Goal: Contribute content: Contribute content

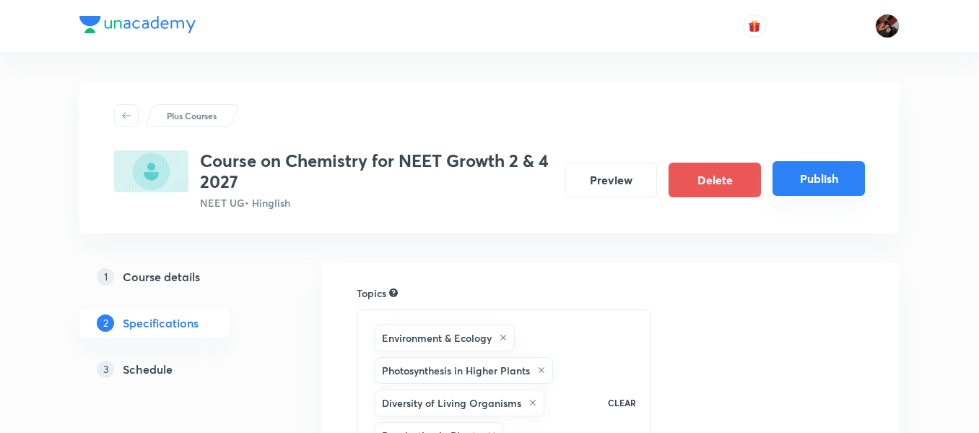
click at [797, 188] on button "Publish" at bounding box center [819, 178] width 92 height 35
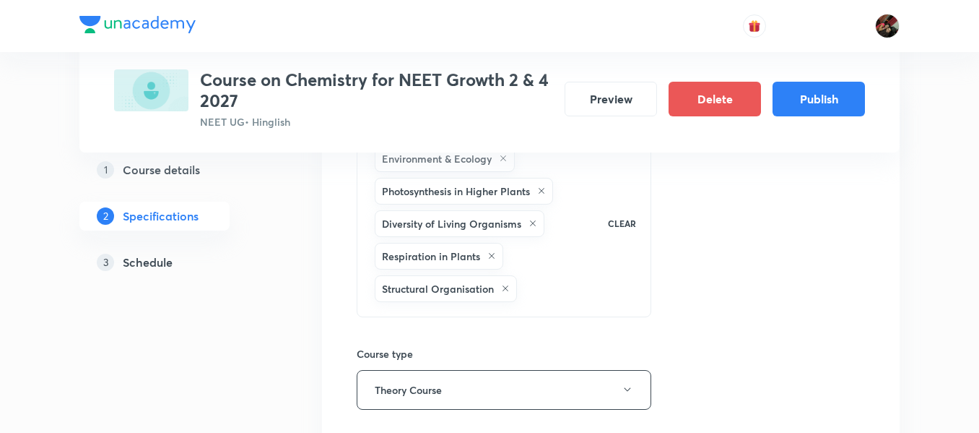
scroll to position [181, 0]
click at [165, 174] on h5 "Course details" at bounding box center [161, 169] width 77 height 17
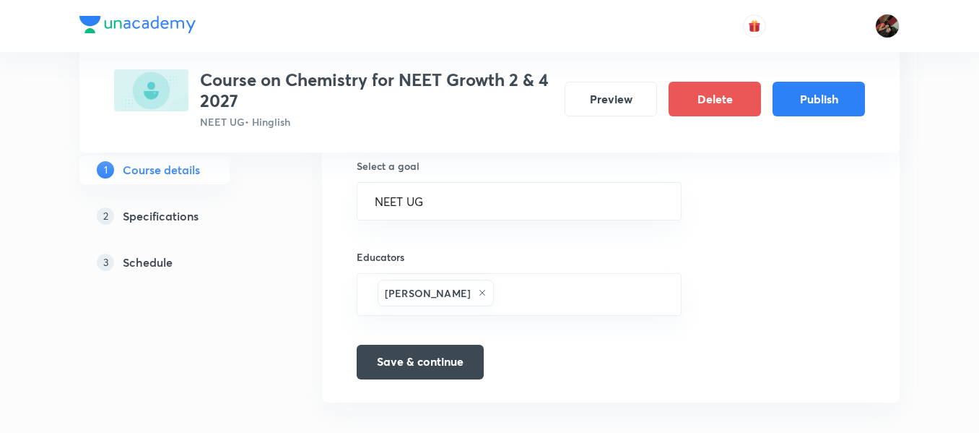
scroll to position [1016, 0]
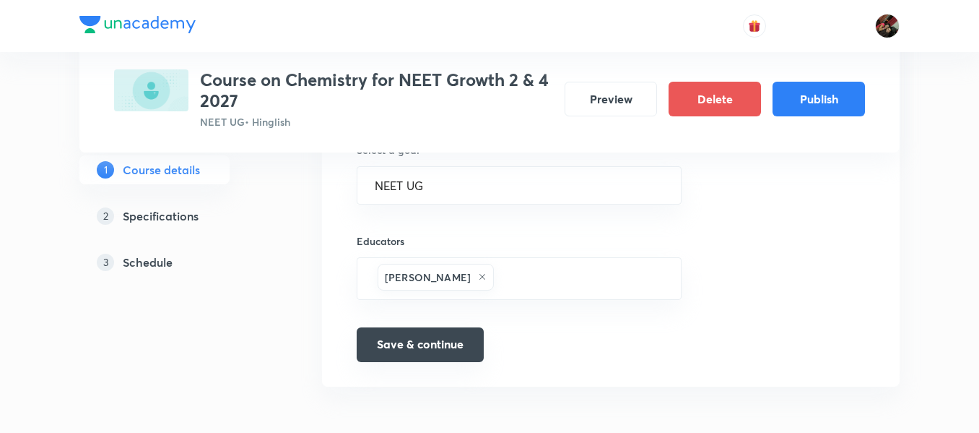
click at [391, 340] on button "Save & continue" at bounding box center [420, 344] width 127 height 35
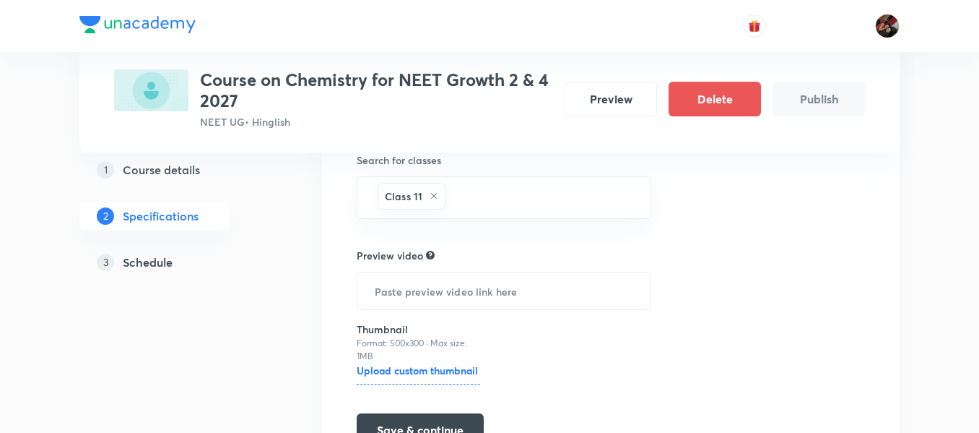
scroll to position [645, 0]
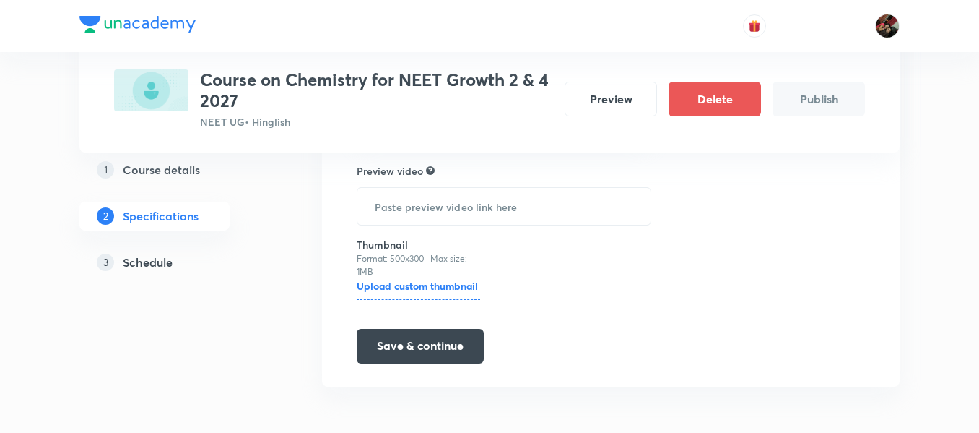
click at [148, 267] on h5 "Schedule" at bounding box center [148, 262] width 50 height 17
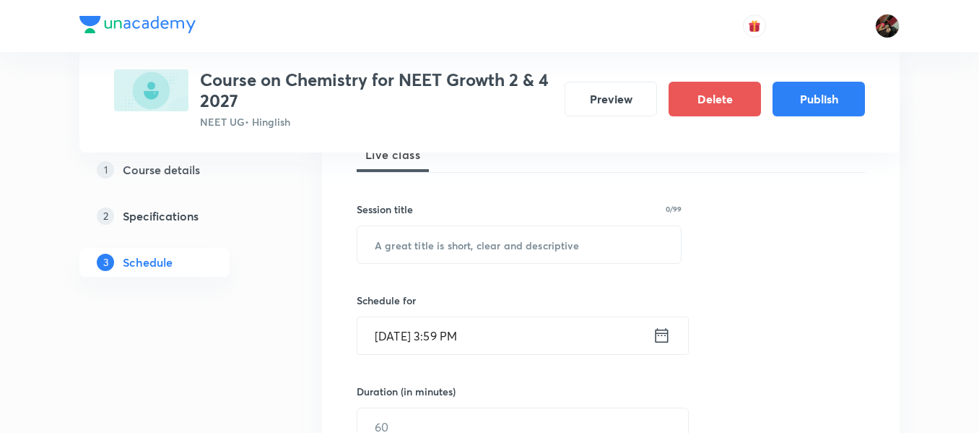
scroll to position [235, 0]
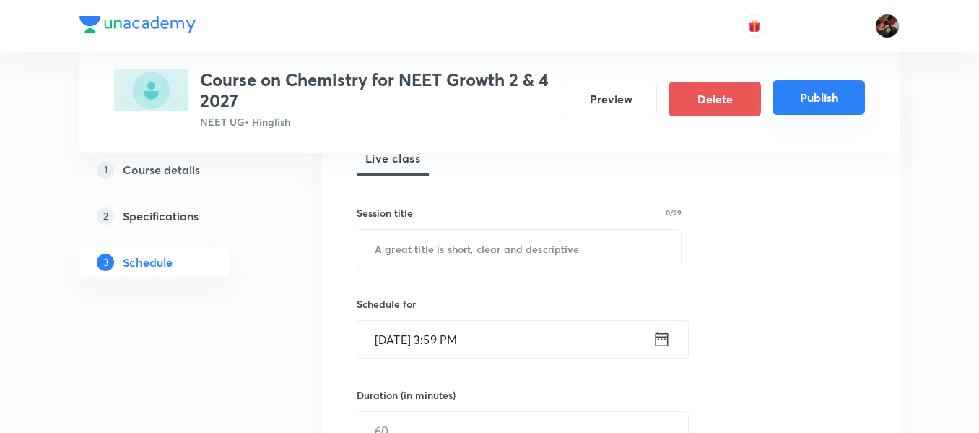
click at [821, 105] on button "Publish" at bounding box center [819, 97] width 92 height 35
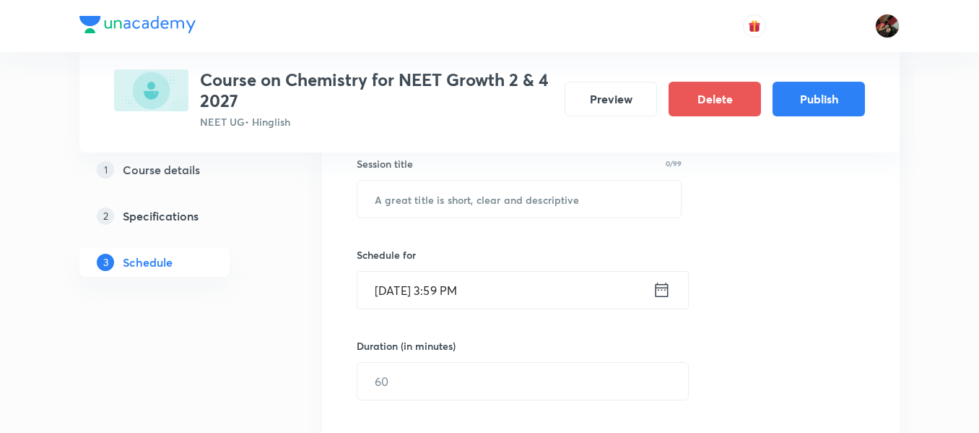
scroll to position [0, 0]
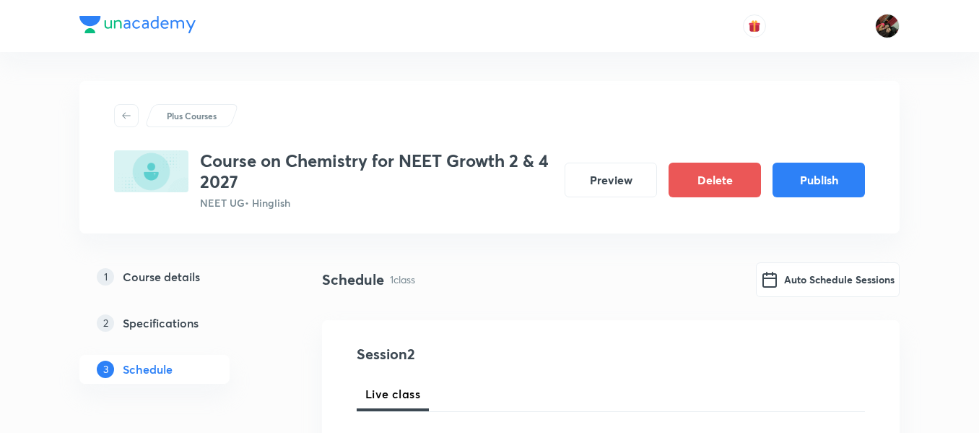
click at [155, 274] on h5 "Course details" at bounding box center [161, 276] width 77 height 17
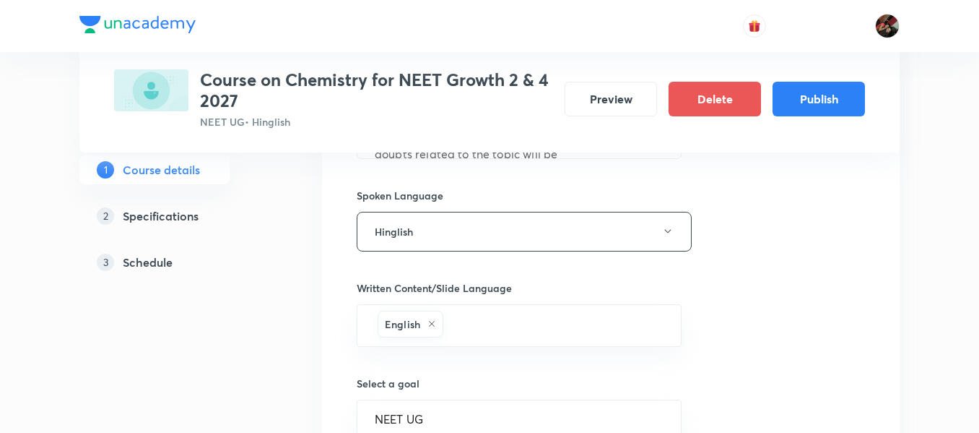
scroll to position [1016, 0]
